Goal: Find specific page/section: Find specific page/section

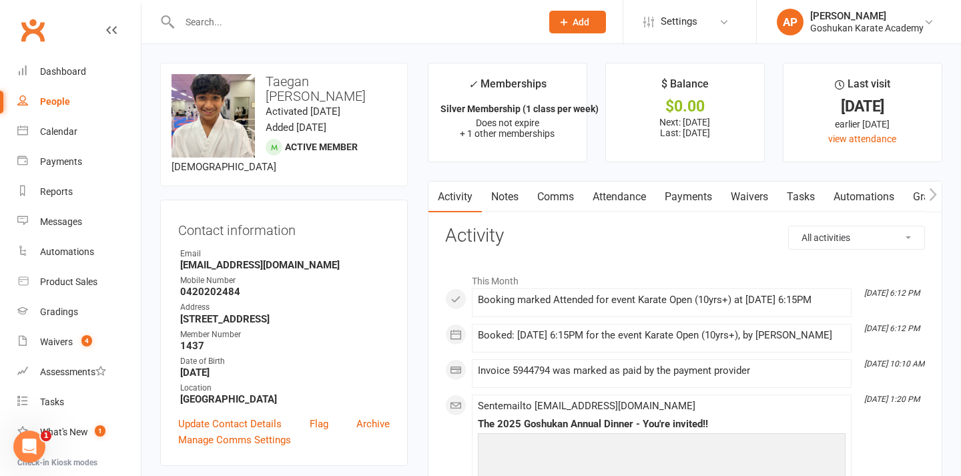
click at [612, 200] on link "Attendance" at bounding box center [620, 197] width 72 height 31
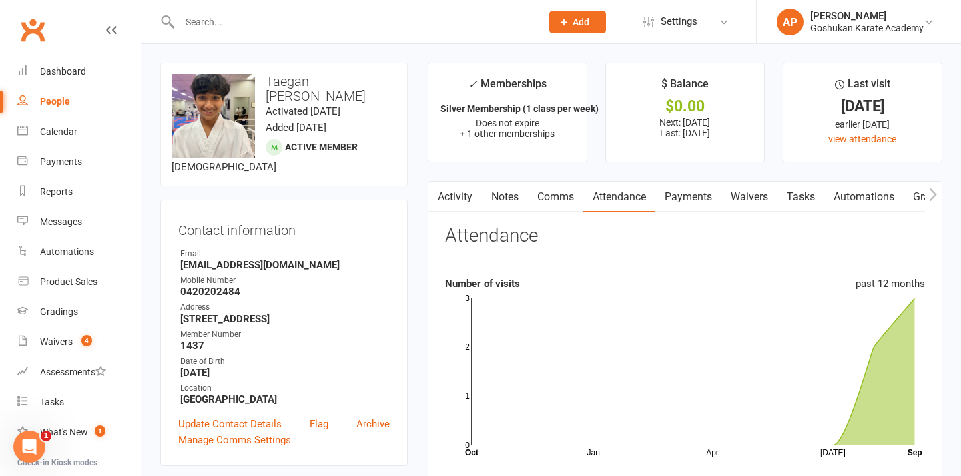
click at [191, 25] on input "text" at bounding box center [354, 22] width 357 height 19
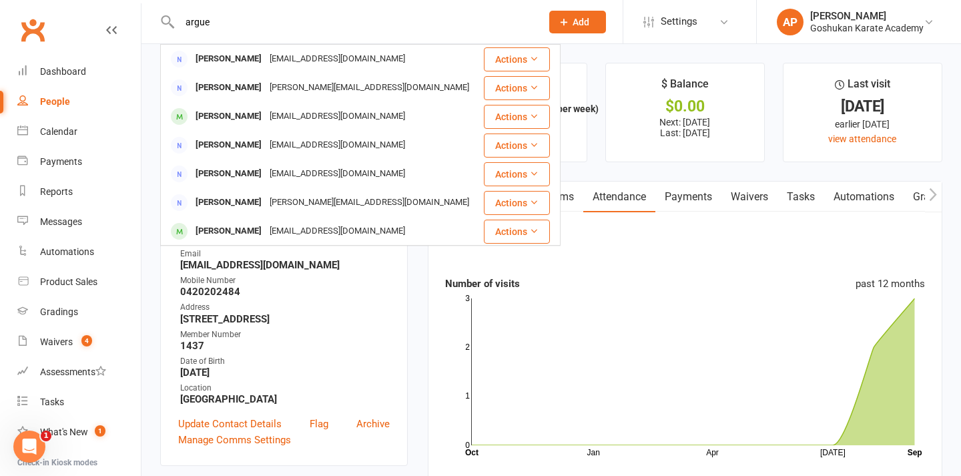
type input "argue"
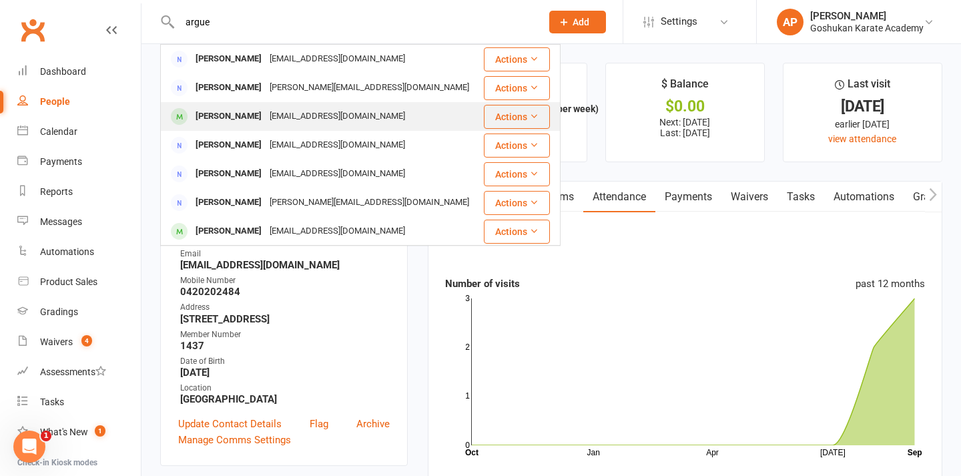
drag, startPoint x: 227, startPoint y: 42, endPoint x: 210, endPoint y: 122, distance: 82.0
click at [210, 122] on div "Arghya Aithala" at bounding box center [229, 116] width 74 height 19
